Goal: Task Accomplishment & Management: Complete application form

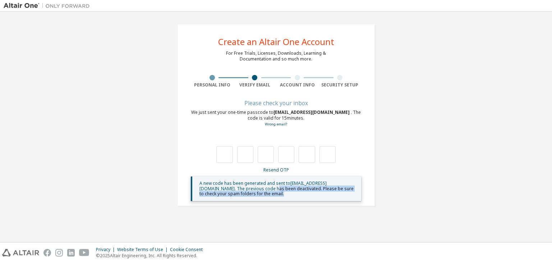
drag, startPoint x: 0, startPoint y: 0, endPoint x: 313, endPoint y: 195, distance: 368.6
click at [313, 195] on div "A new code has been generated and sent to [EMAIL_ADDRESS][DOMAIN_NAME] . The pr…" at bounding box center [278, 189] width 156 height 16
click at [389, 176] on div "**********" at bounding box center [276, 114] width 545 height 199
drag, startPoint x: 267, startPoint y: 118, endPoint x: 319, endPoint y: 119, distance: 52.2
click at [319, 119] on div "We just sent your one-time passcode to [EMAIL_ADDRESS][DOMAIN_NAME] . The code …" at bounding box center [276, 118] width 170 height 18
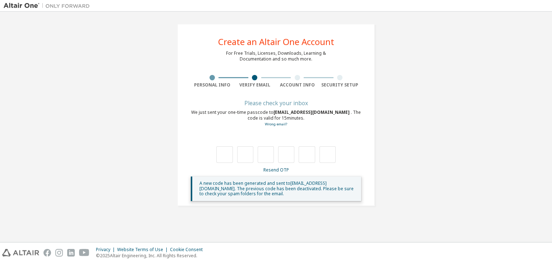
click at [328, 125] on div "We just sent your one-time passcode to [EMAIL_ADDRESS][DOMAIN_NAME] . The code …" at bounding box center [276, 118] width 170 height 18
click at [277, 111] on span "[EMAIL_ADDRESS][DOMAIN_NAME]" at bounding box center [312, 112] width 77 height 6
drag, startPoint x: 276, startPoint y: 111, endPoint x: 322, endPoint y: 114, distance: 46.5
click at [322, 114] on span "[EMAIL_ADDRESS][DOMAIN_NAME]" at bounding box center [312, 112] width 77 height 6
click at [322, 129] on div "Please check your inbox We just sent your one-time passcode to [EMAIL_ADDRESS][…" at bounding box center [276, 151] width 170 height 100
